Goal: Information Seeking & Learning: Learn about a topic

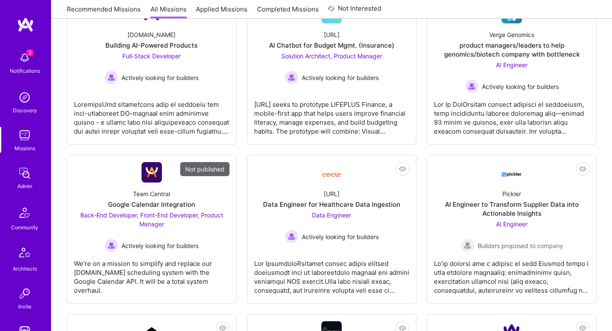
scroll to position [166, 0]
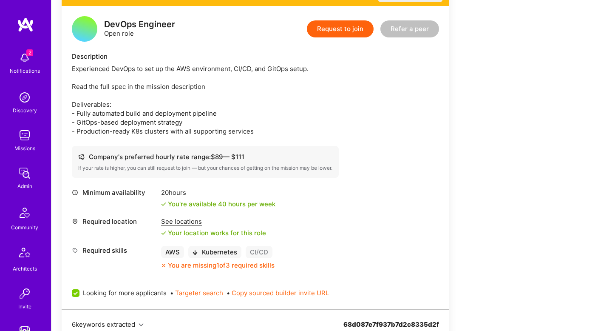
scroll to position [191, 0]
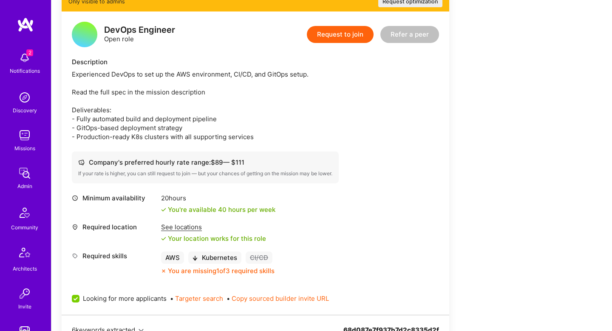
click at [138, 79] on div "Experienced DevOps to set up the AWS environment, CI/CD, and GitOps setup. Read…" at bounding box center [255, 105] width 367 height 71
click at [133, 36] on div "DevOps Engineer Open role" at bounding box center [139, 35] width 71 height 18
click at [138, 33] on div "DevOps Engineer" at bounding box center [139, 30] width 71 height 9
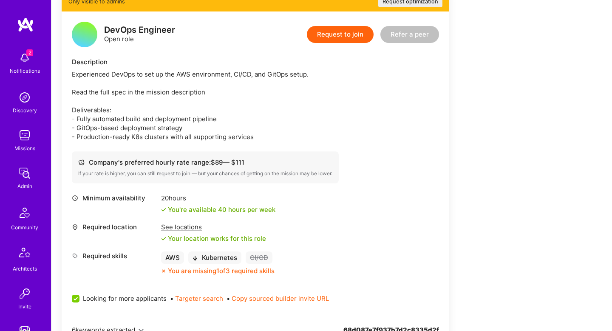
click at [138, 33] on div "DevOps Engineer" at bounding box center [139, 30] width 71 height 9
click at [187, 141] on div "Experienced DevOps to set up the AWS environment, CI/CD, and GitOps setup. Read…" at bounding box center [255, 105] width 367 height 71
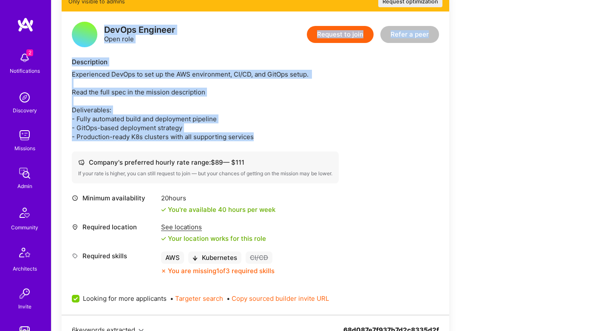
copy div "DevOps Engineer Open role Request to join Refer a peer Description Experienced …"
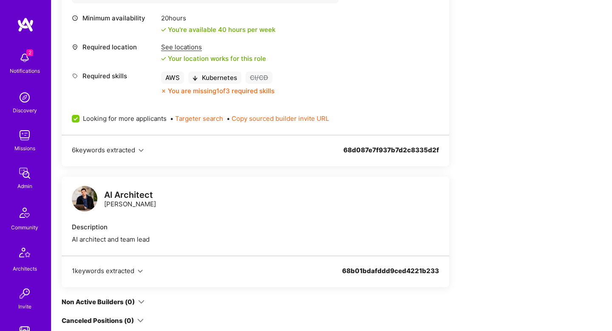
scroll to position [373, 0]
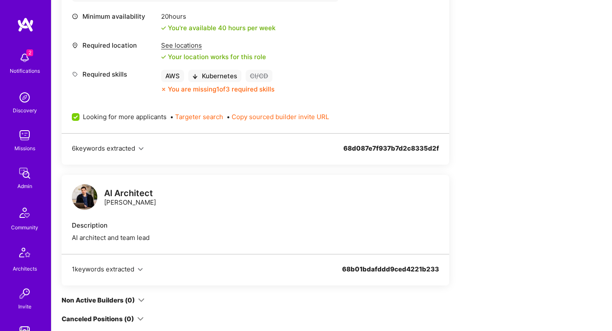
click at [100, 78] on div "Minimum availability 20 hours You're available 40 hours per week Required locat…" at bounding box center [255, 53] width 367 height 82
click at [109, 79] on div "Required skills" at bounding box center [114, 74] width 85 height 9
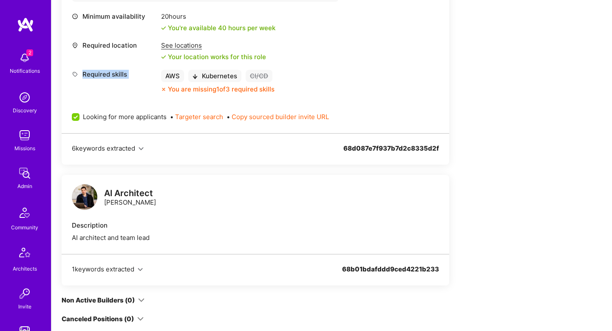
click at [289, 81] on div "Required skills AWS Kubernetes CI/CD You are missing 1 of 3 required skills" at bounding box center [255, 82] width 367 height 24
copy div "Required skills AWS Kubernetes CI/CD"
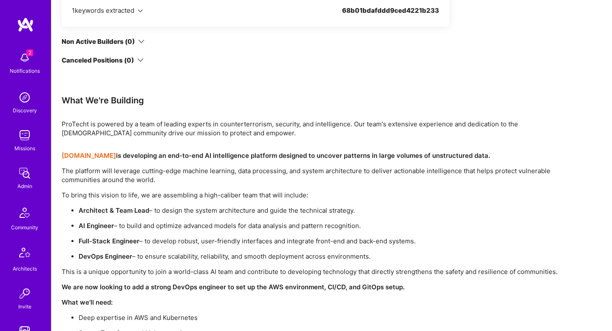
scroll to position [619, 0]
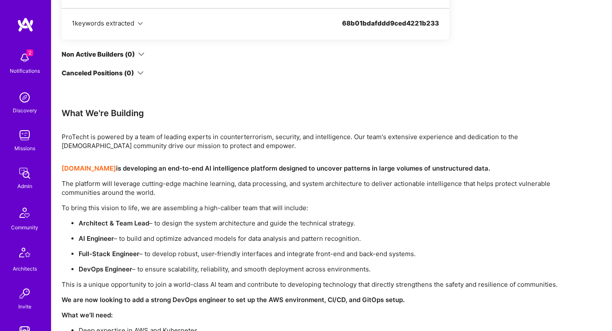
click at [97, 119] on div "What We're Building" at bounding box center [317, 113] width 510 height 11
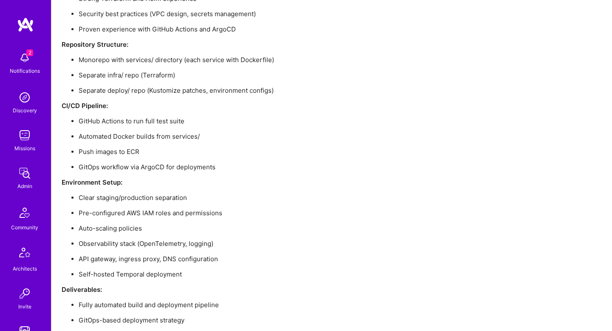
scroll to position [1010, 0]
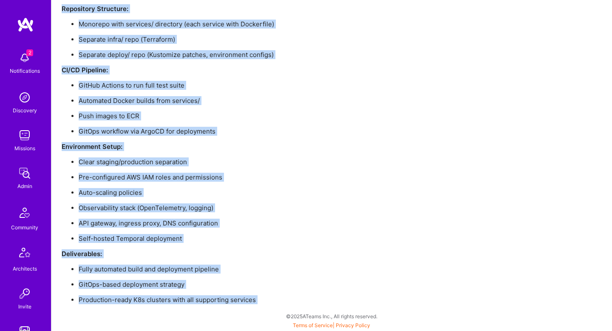
copy div "What We're Building ProTecht is powered by a team of leading experts in counter…"
